Goal: Find specific page/section: Find specific page/section

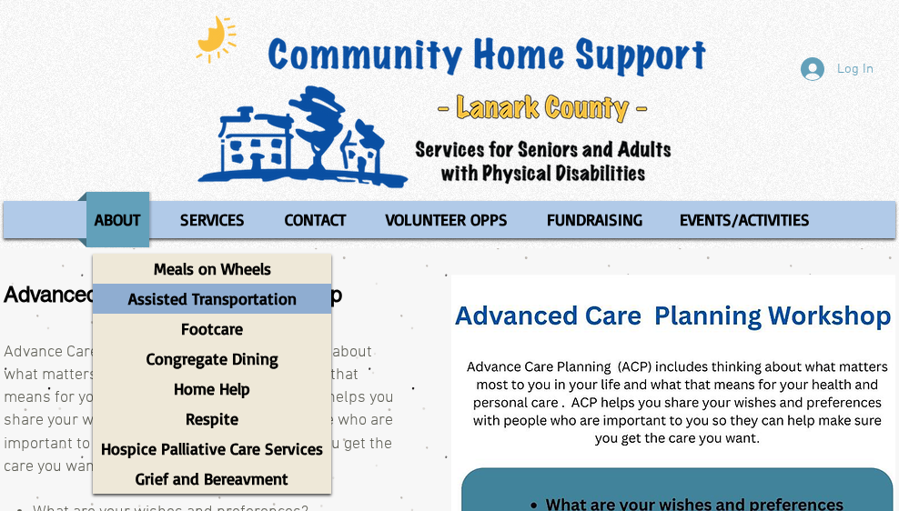
click at [209, 300] on p "Assisted Transportation" at bounding box center [212, 299] width 185 height 30
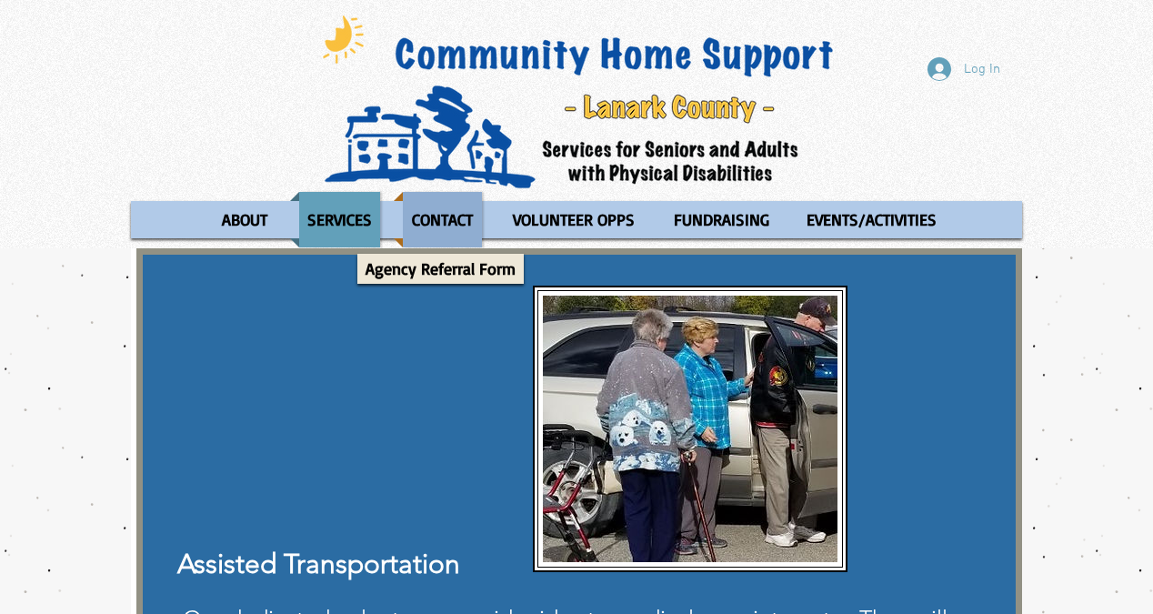
click at [443, 212] on p "CONTACT" at bounding box center [442, 219] width 77 height 55
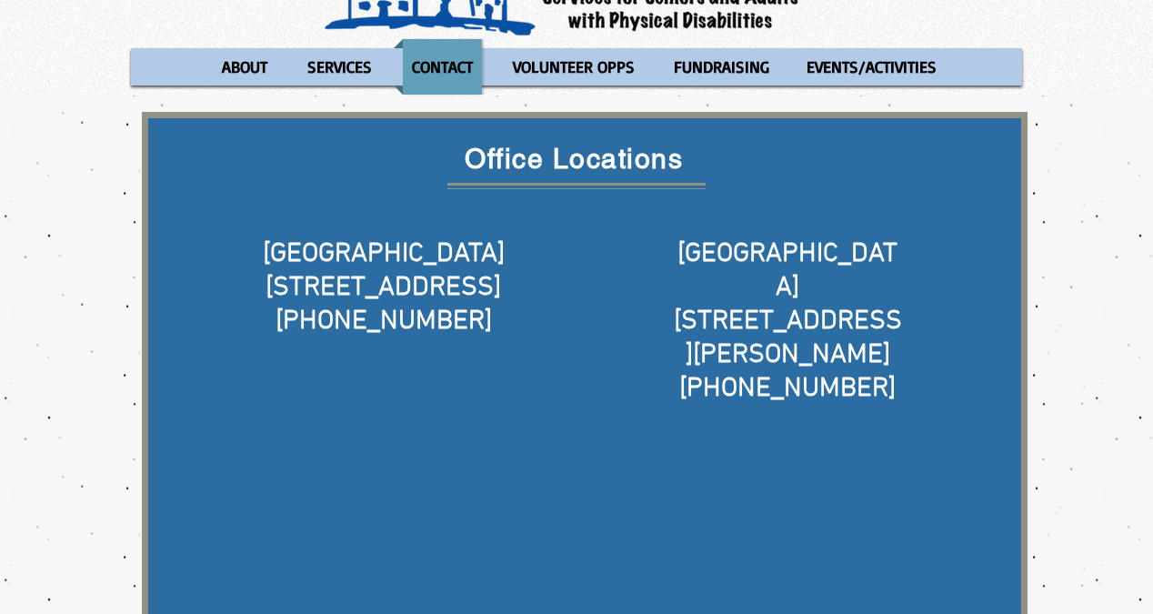
scroll to position [143, 0]
